Goal: Information Seeking & Learning: Learn about a topic

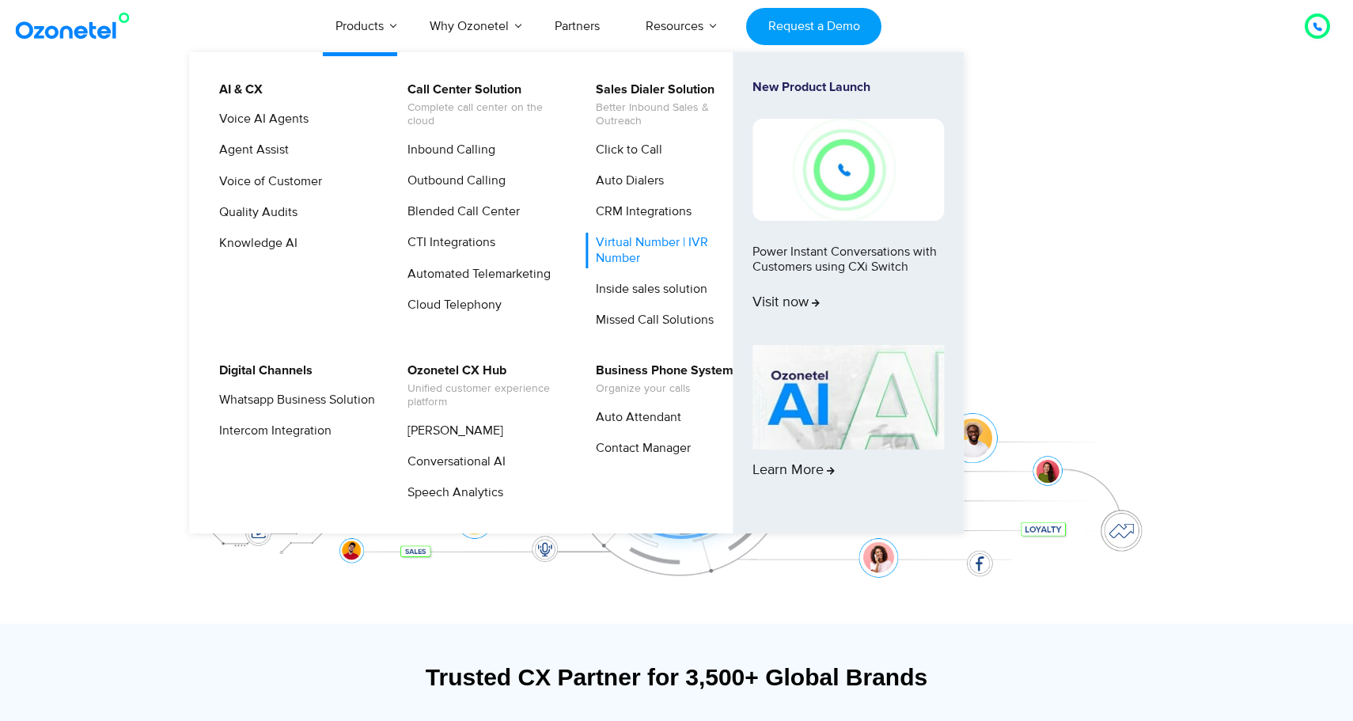
click at [627, 254] on link "Virtual Number | IVR Number" at bounding box center [670, 250] width 169 height 35
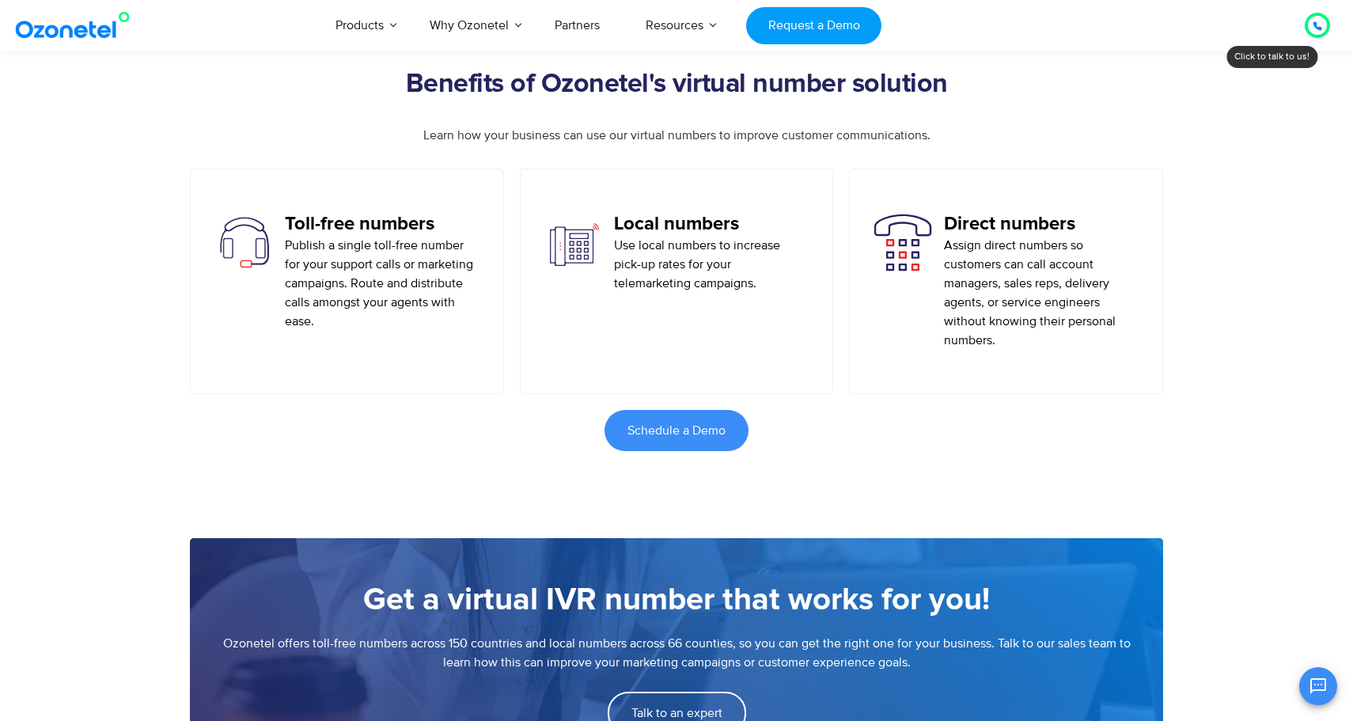
scroll to position [859, 0]
